Goal: Check status: Check status

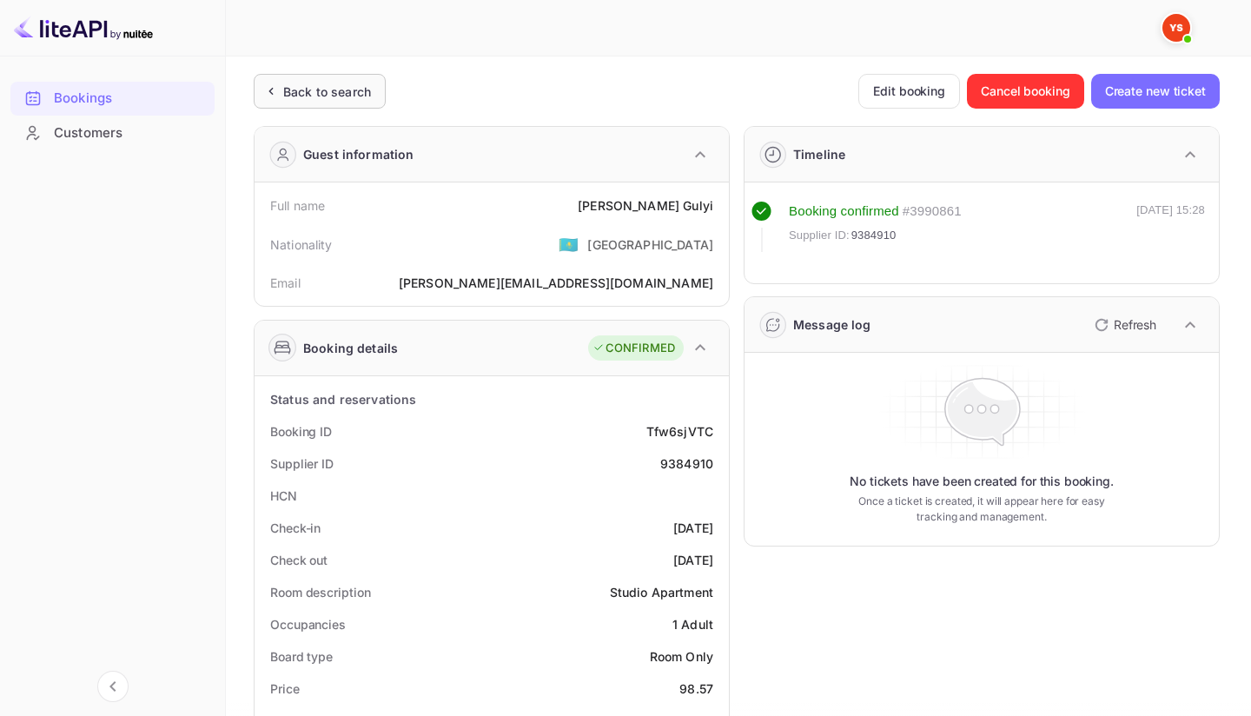
click at [310, 97] on div "Back to search" at bounding box center [327, 92] width 88 height 18
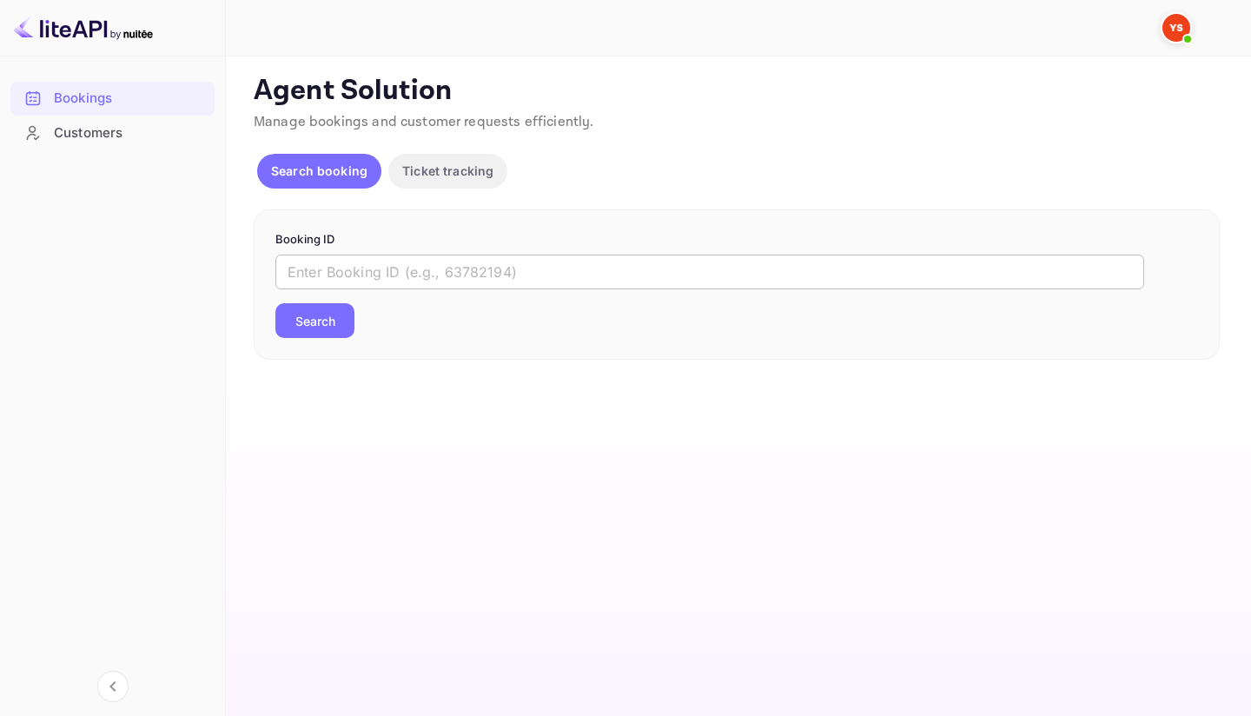
click at [383, 274] on input "text" at bounding box center [709, 271] width 869 height 35
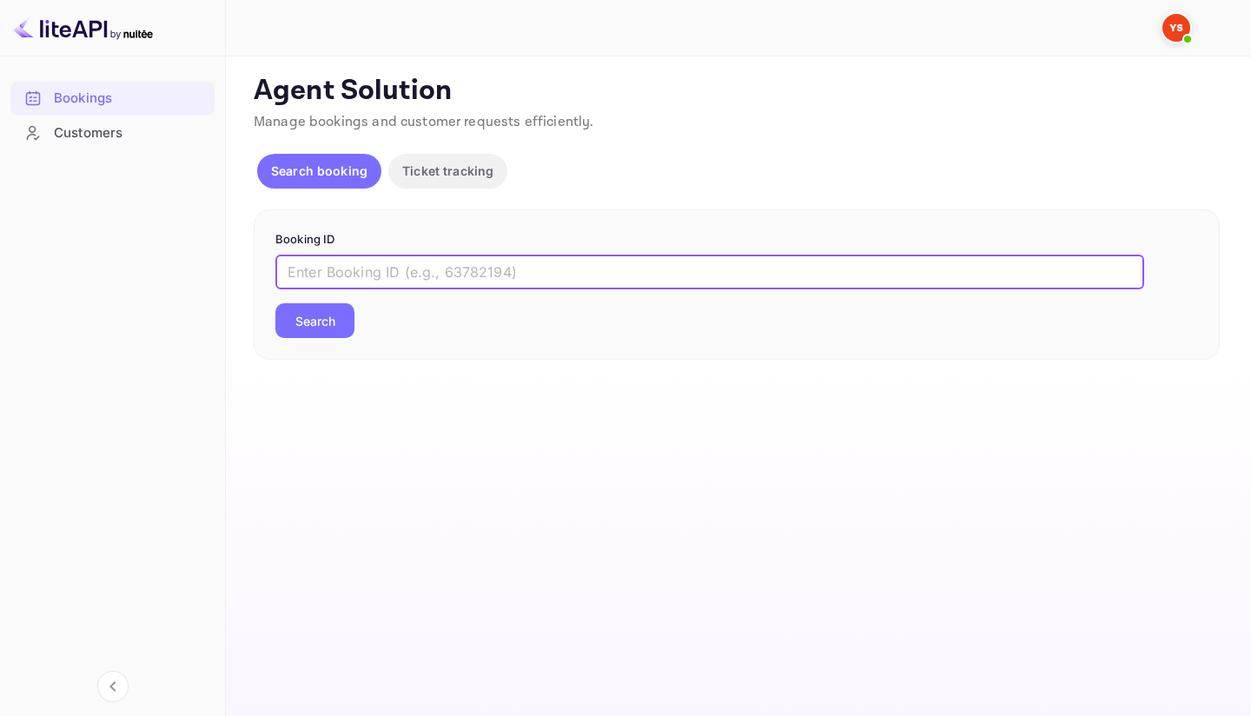
paste input "9615192"
type input "9615192"
click at [310, 334] on button "Search" at bounding box center [314, 320] width 79 height 35
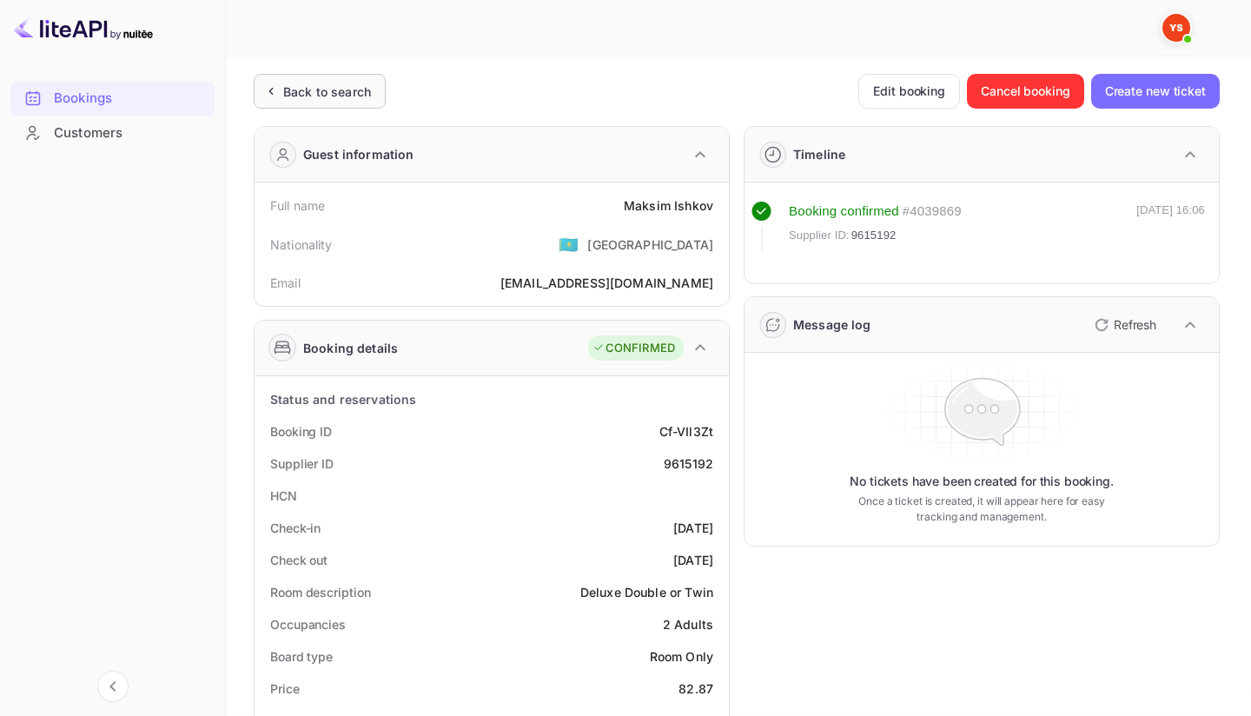
click at [304, 86] on div "Back to search" at bounding box center [327, 92] width 88 height 18
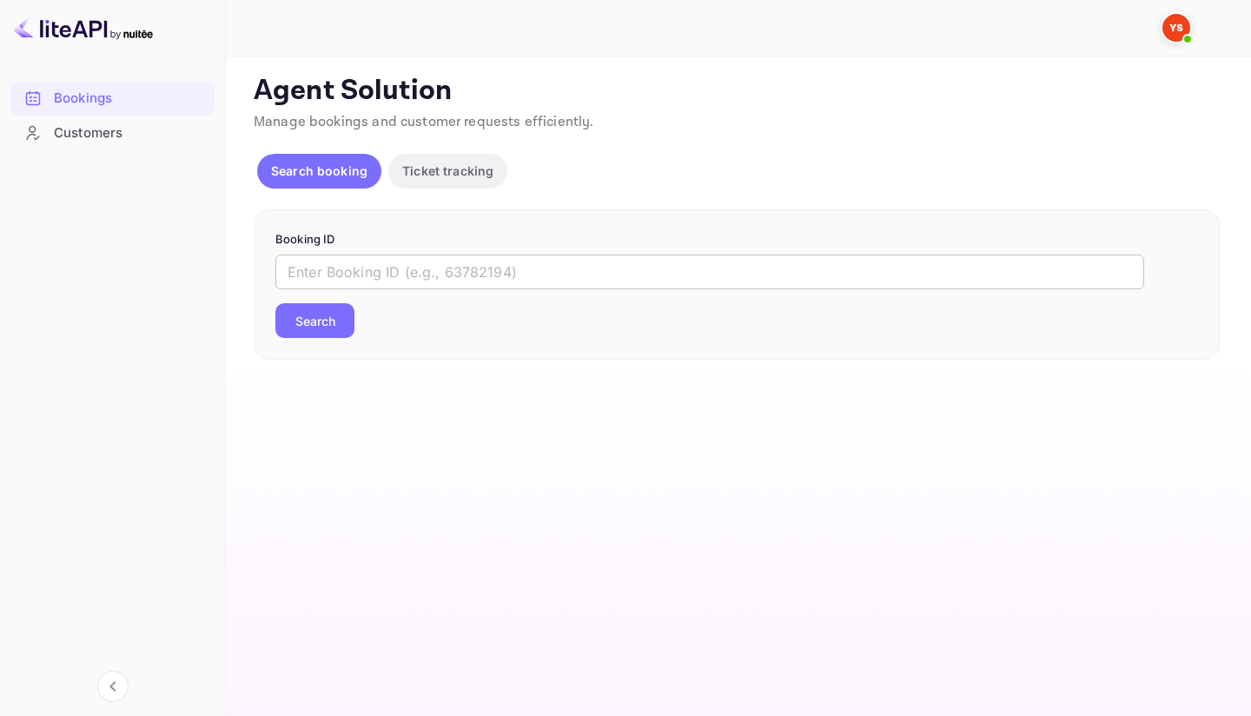
click at [507, 272] on input "text" at bounding box center [709, 271] width 869 height 35
paste input "9835246"
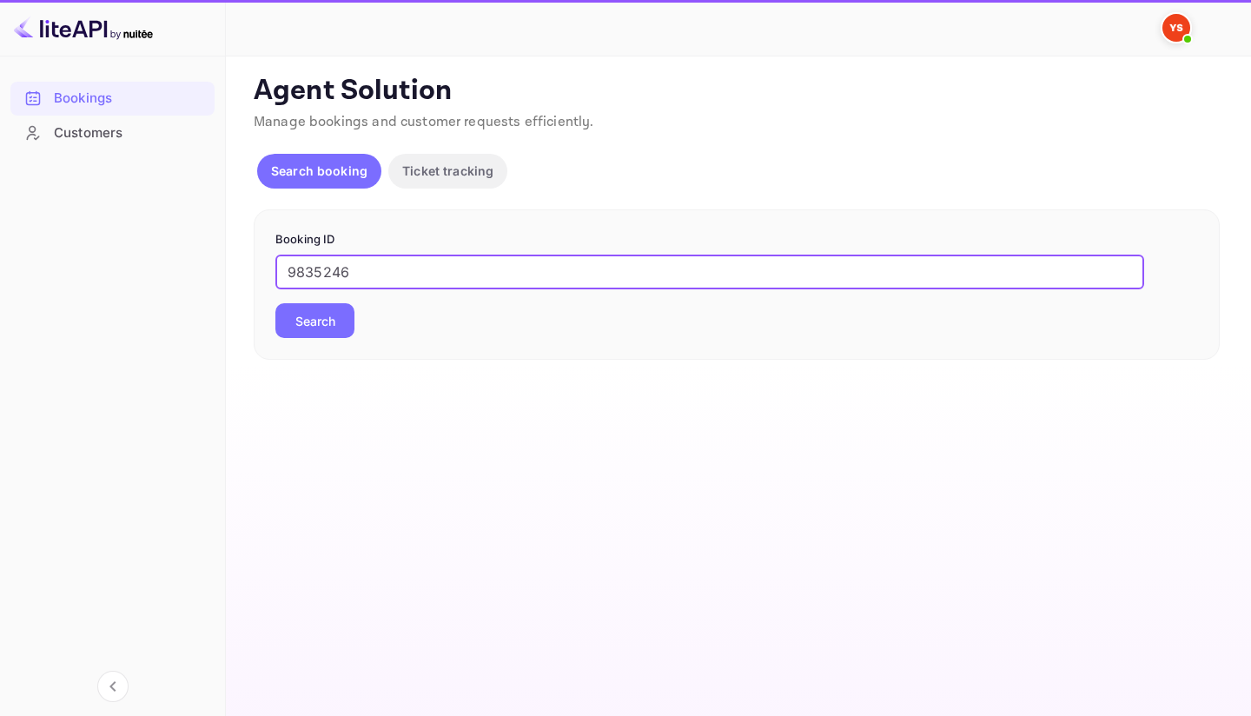
type input "9835246"
click at [304, 334] on button "Search" at bounding box center [314, 320] width 79 height 35
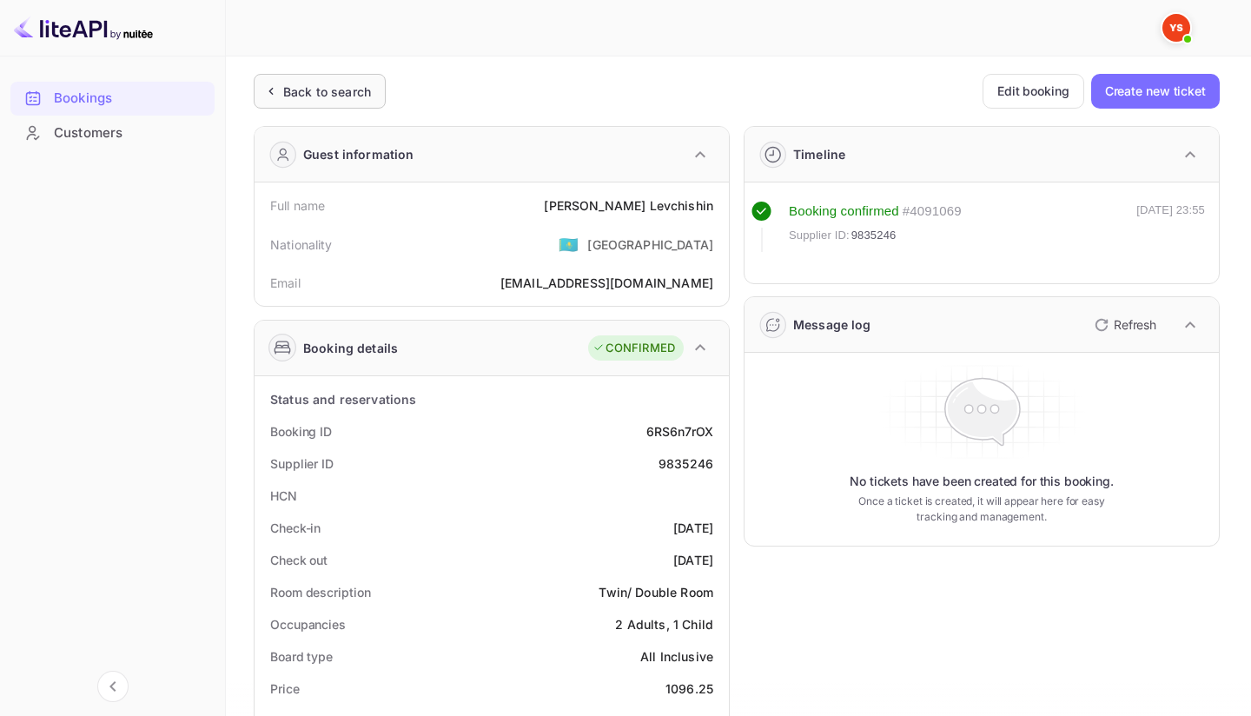
click at [303, 83] on div "Back to search" at bounding box center [327, 92] width 88 height 18
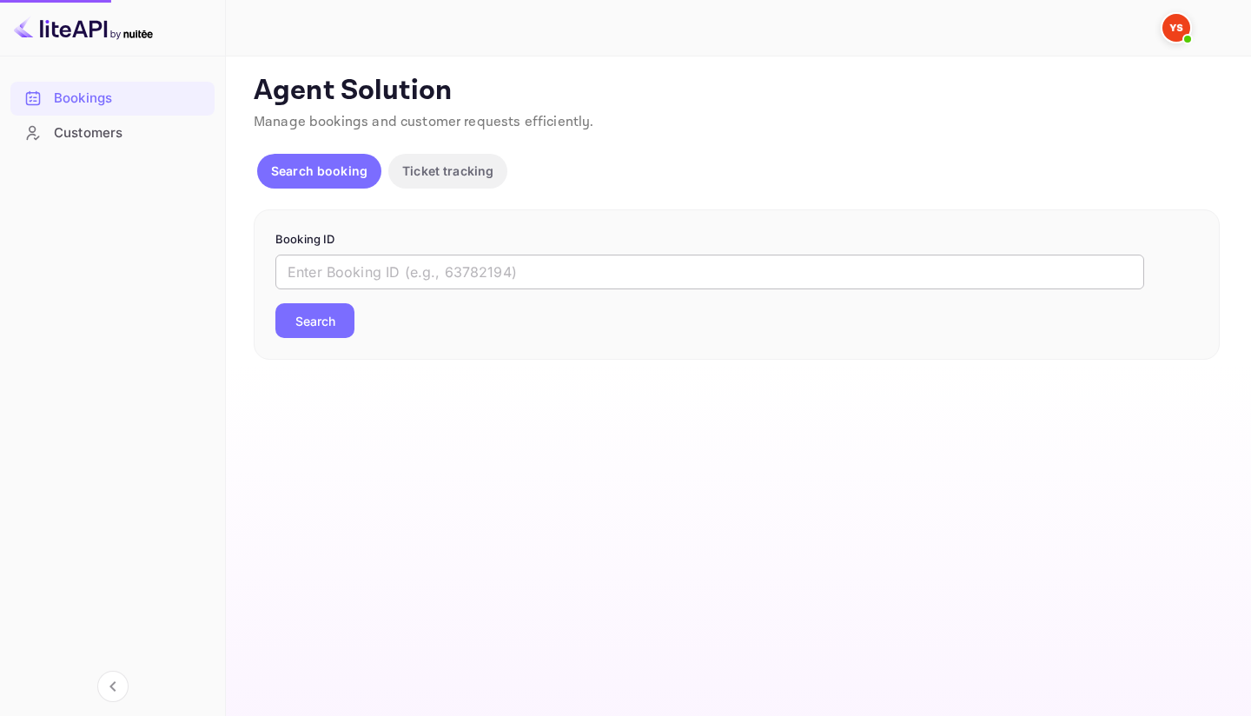
click at [422, 265] on input "text" at bounding box center [709, 271] width 869 height 35
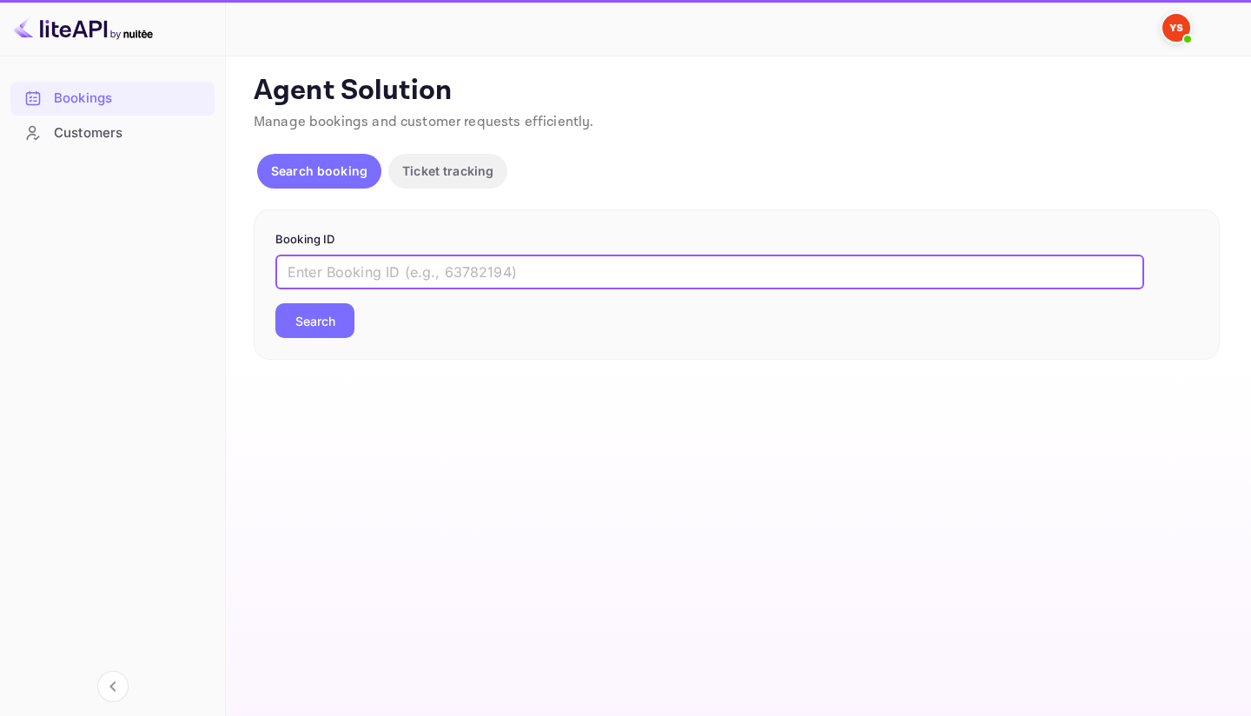
paste input "9512138"
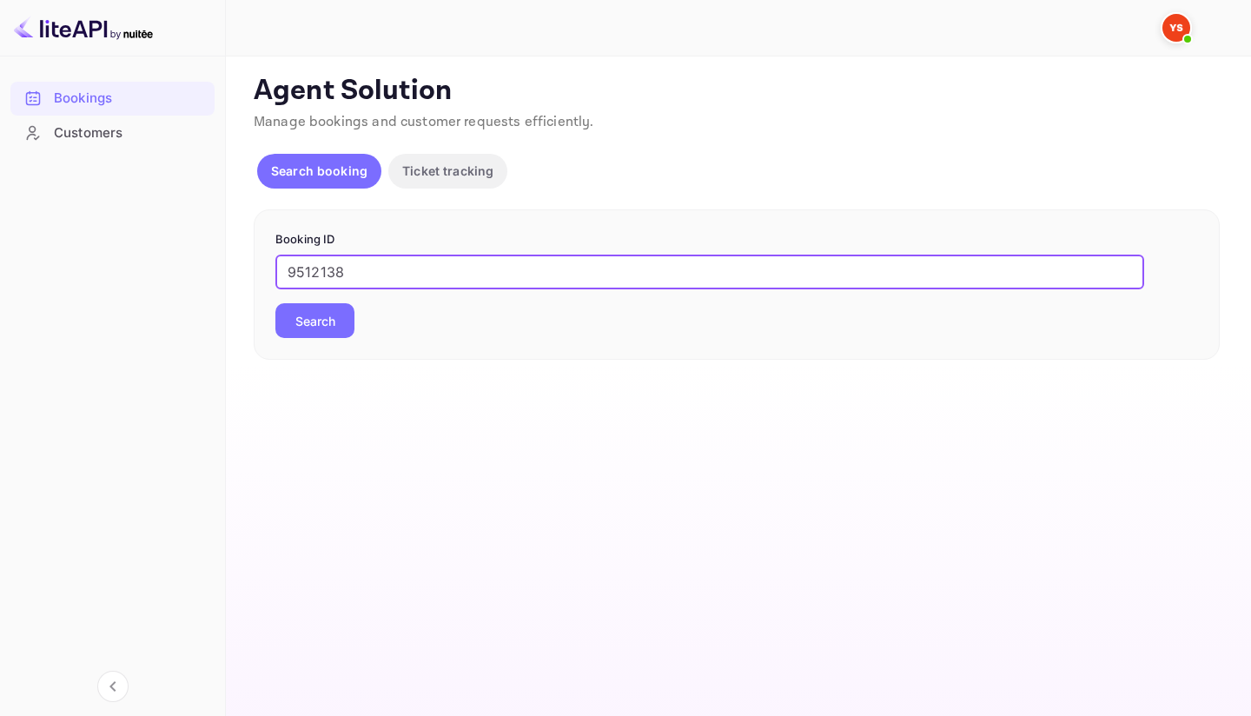
type input "9512138"
click at [275, 303] on button "Search" at bounding box center [314, 320] width 79 height 35
